Goal: Entertainment & Leisure: Browse casually

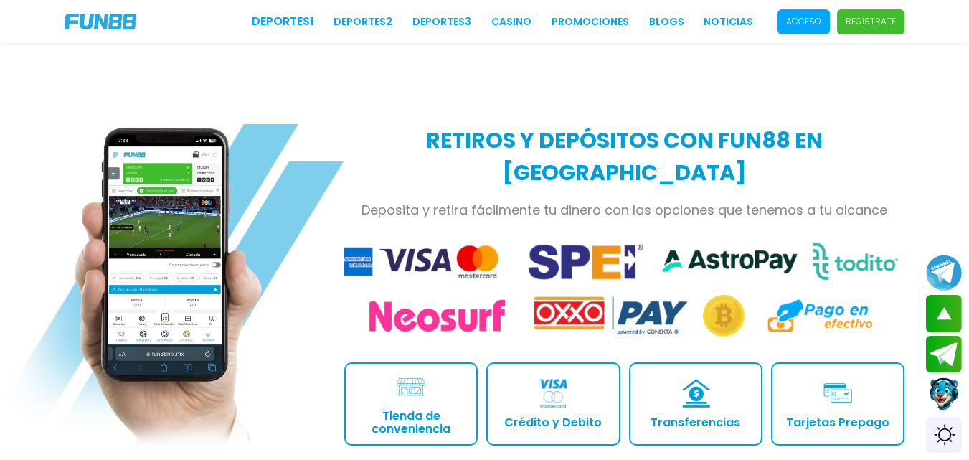
scroll to position [1509, 0]
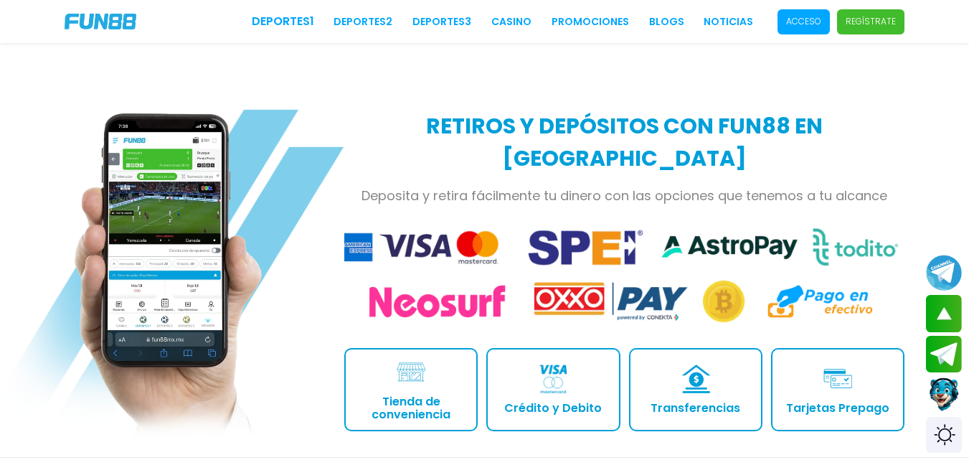
drag, startPoint x: 977, startPoint y: 39, endPoint x: 979, endPoint y: 194, distance: 155.0
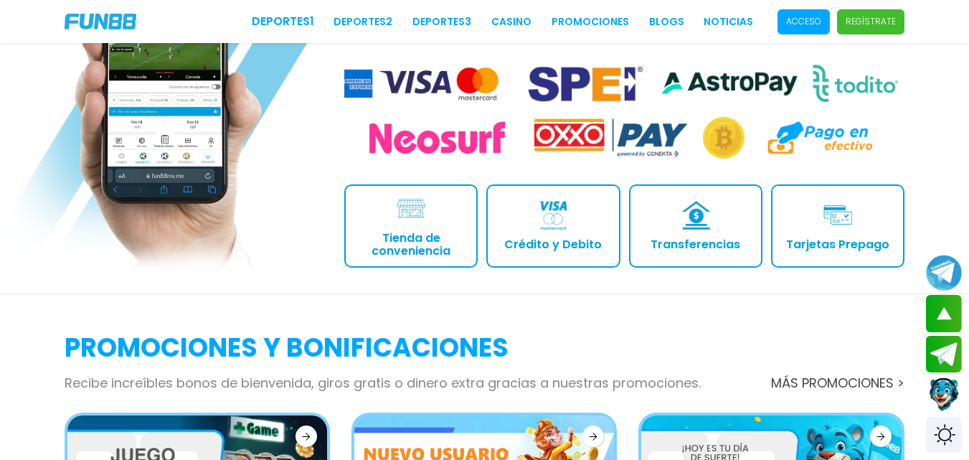
scroll to position [1516, 0]
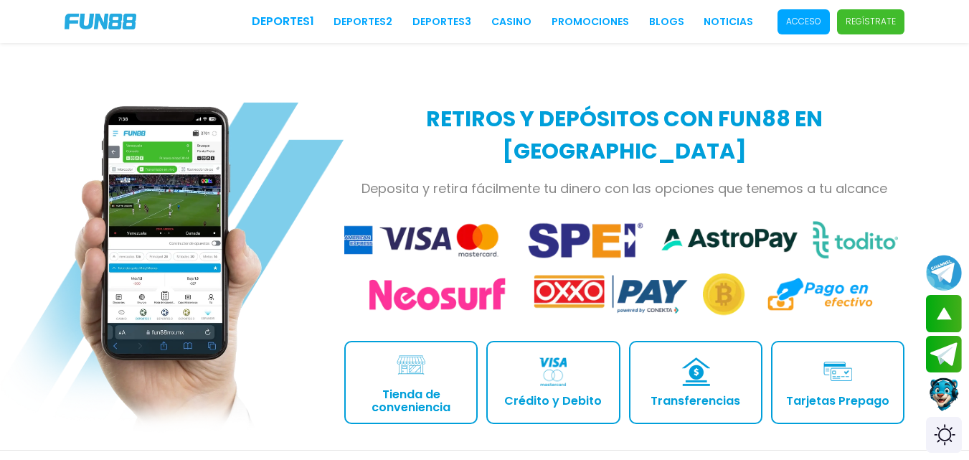
click at [560, 395] on p "Crédito y Debito" at bounding box center [553, 401] width 98 height 13
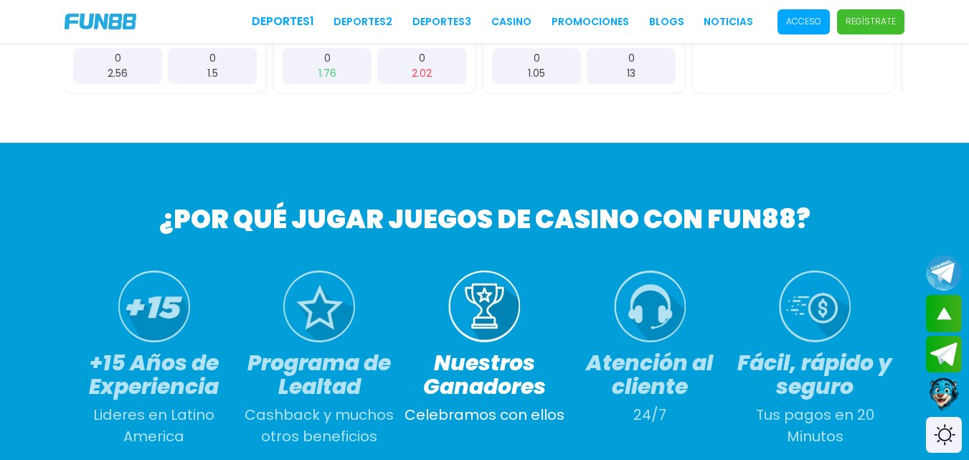
scroll to position [0, 0]
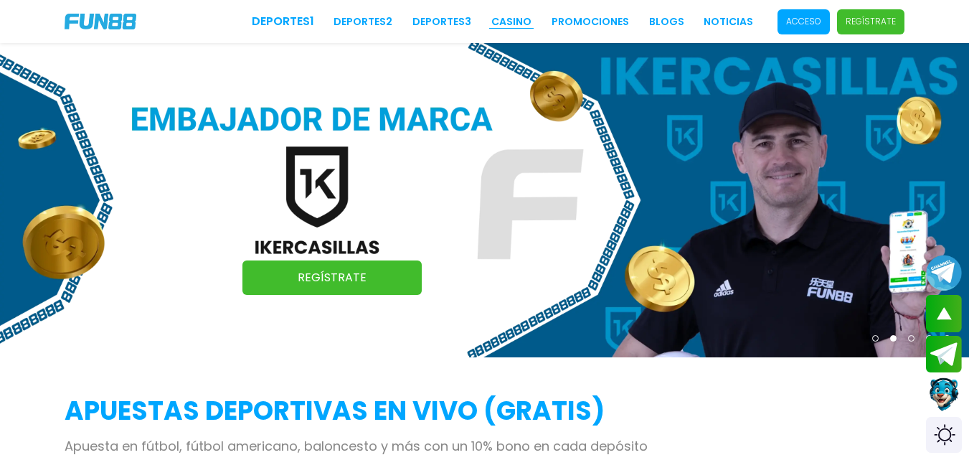
click at [508, 23] on link "CASINO" at bounding box center [511, 21] width 40 height 15
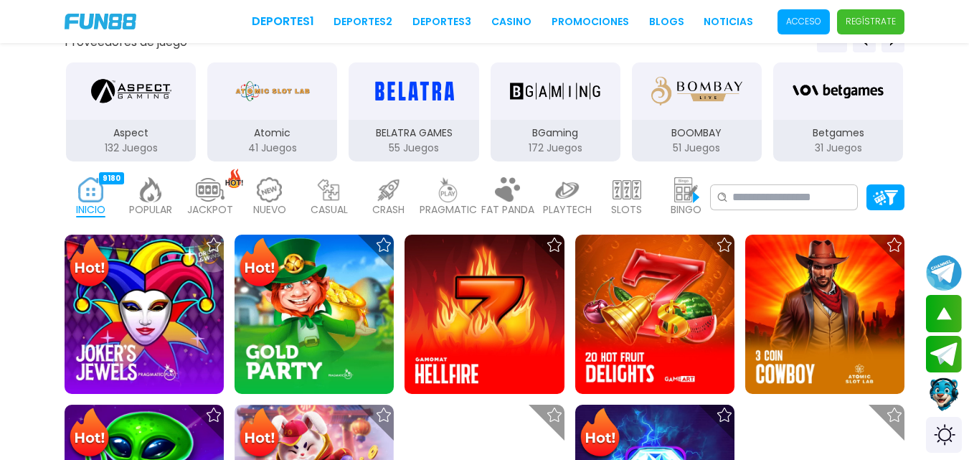
scroll to position [210, 0]
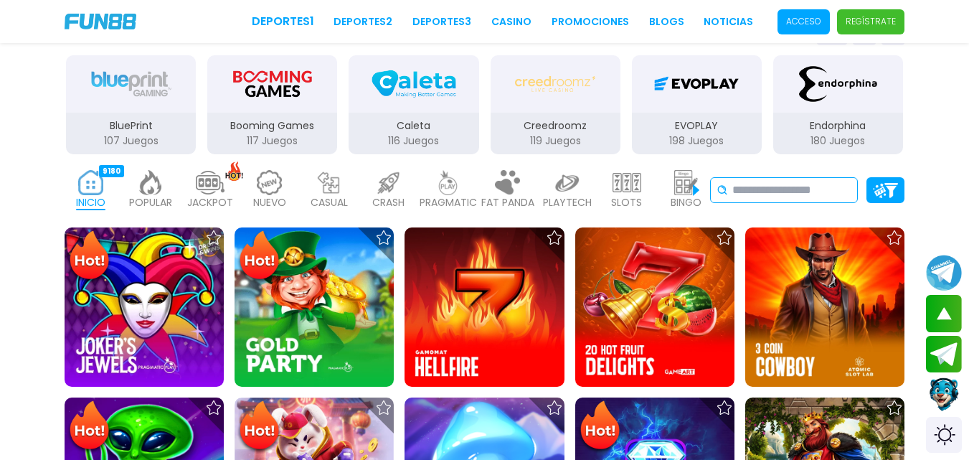
click at [781, 194] on input at bounding box center [792, 190] width 119 height 17
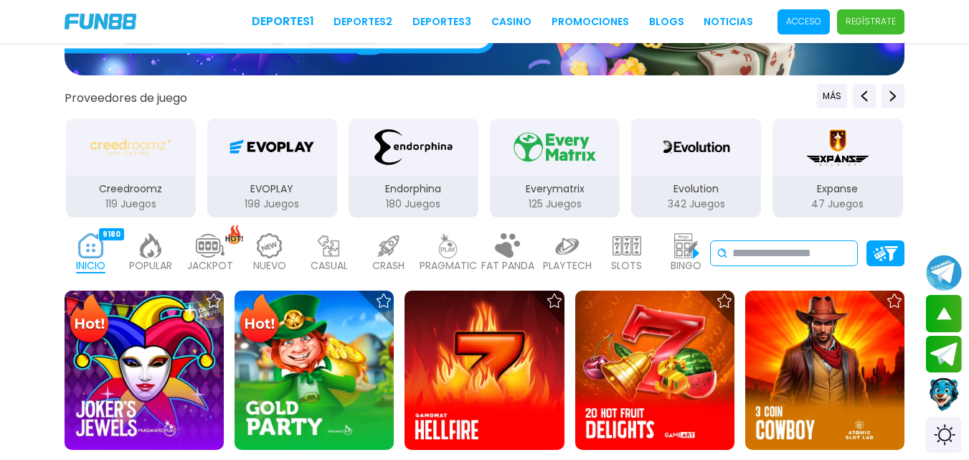
scroll to position [0, 0]
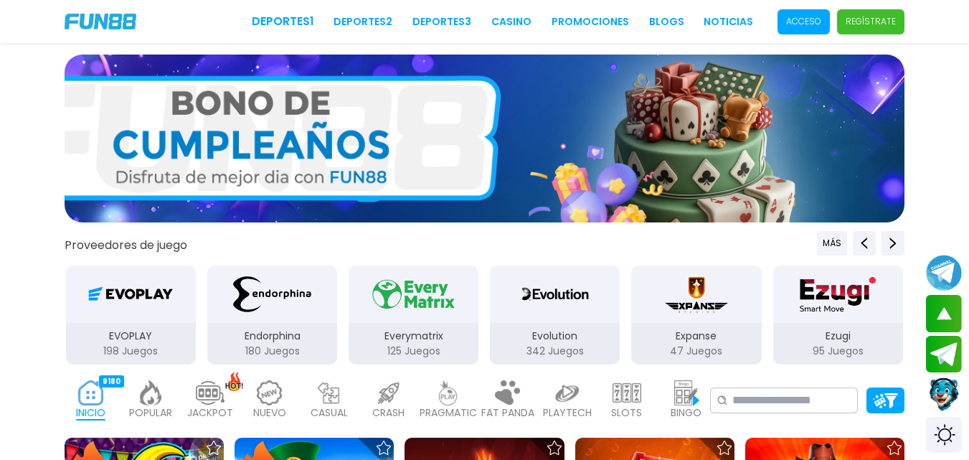
click at [137, 401] on img at bounding box center [150, 392] width 29 height 25
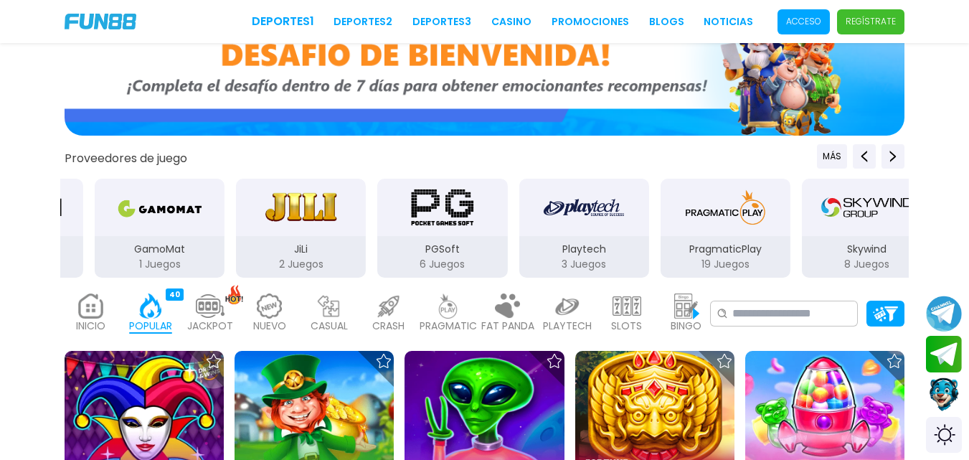
scroll to position [16, 0]
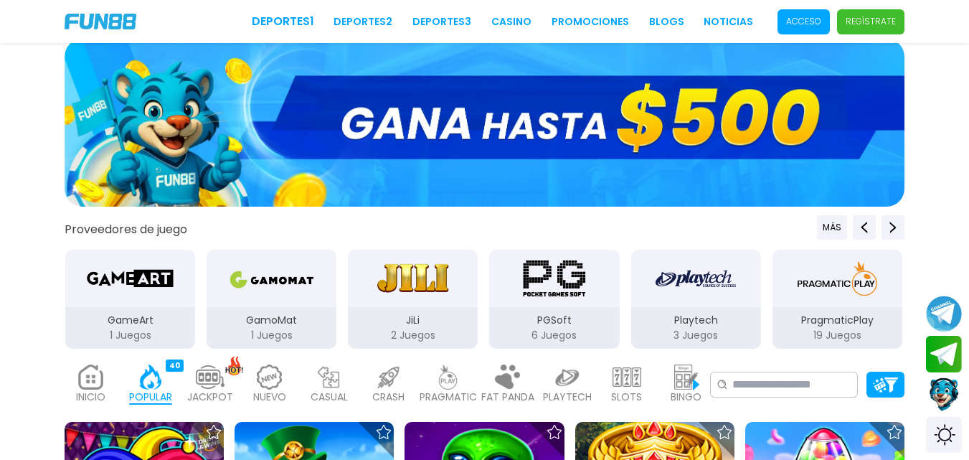
click at [683, 386] on img at bounding box center [686, 376] width 29 height 25
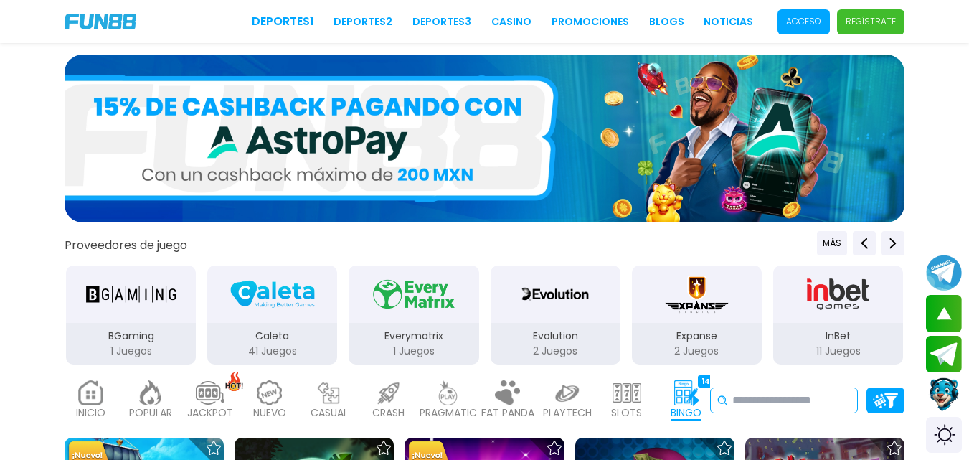
click at [751, 408] on input at bounding box center [792, 400] width 119 height 17
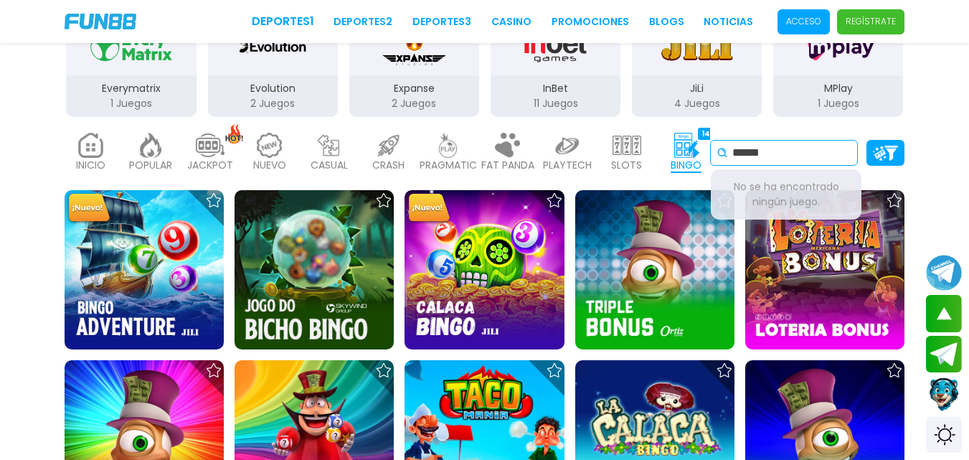
scroll to position [230, 0]
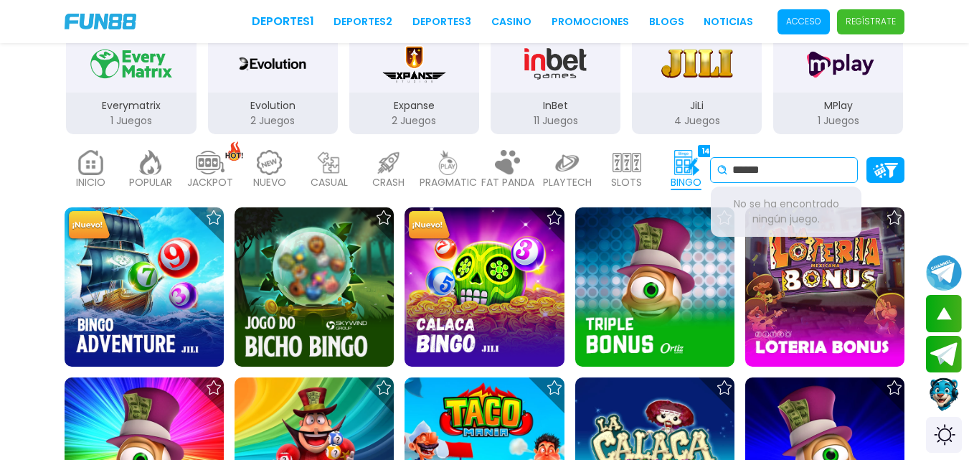
click at [789, 164] on input "******" at bounding box center [792, 169] width 119 height 17
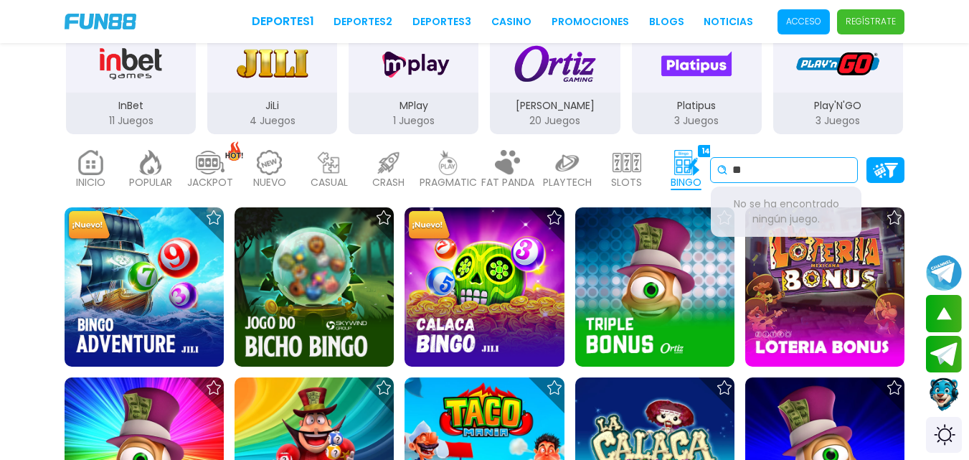
type input "*"
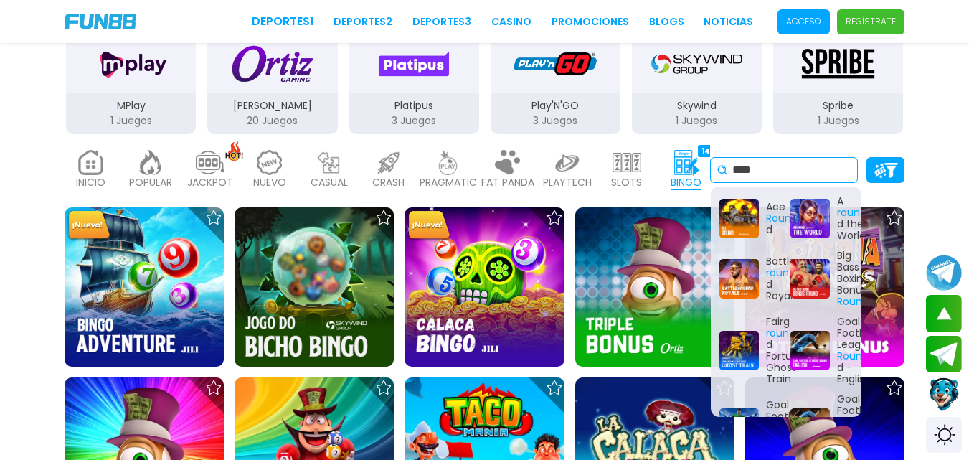
scroll to position [0, 0]
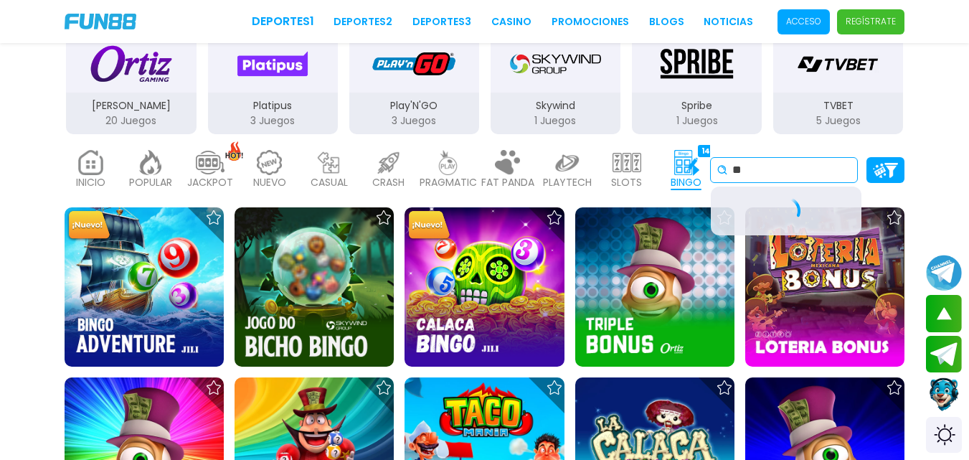
type input "*"
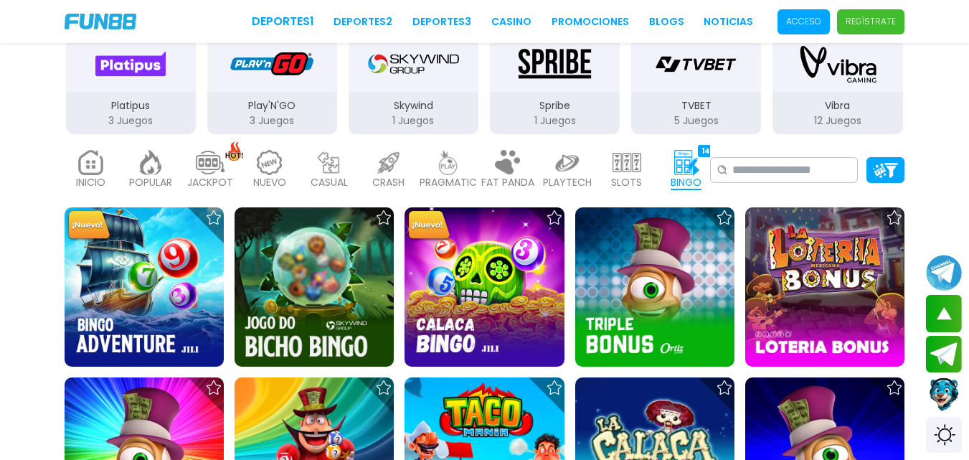
click at [329, 162] on img at bounding box center [329, 162] width 29 height 25
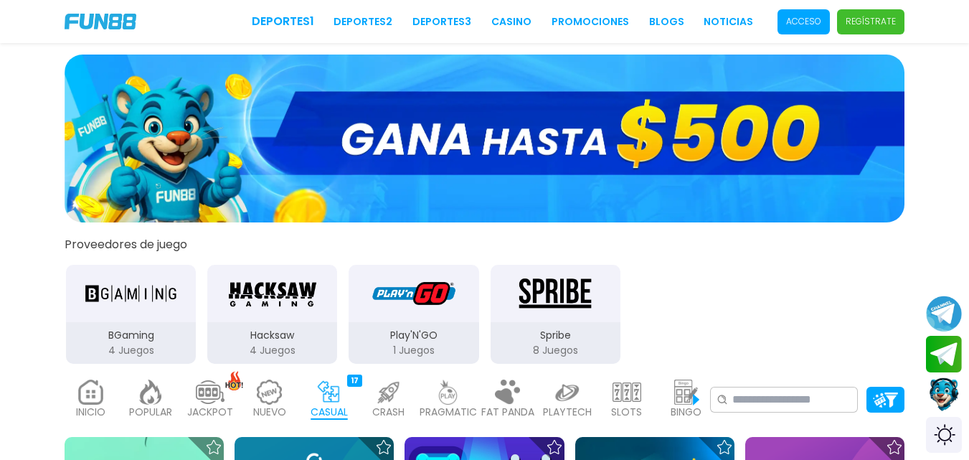
click at [273, 408] on p "NUEVO" at bounding box center [269, 412] width 33 height 15
